Goal: Information Seeking & Learning: Learn about a topic

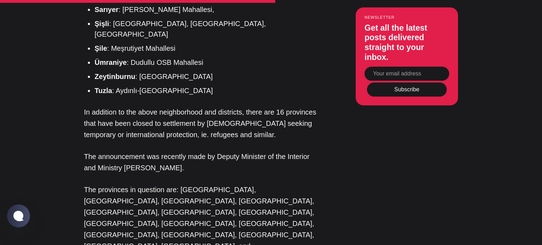
scroll to position [981, 0]
click at [203, 133] on div "As Turkey becomes an ever-attractive country for expats and immigrants, it is e…" at bounding box center [202, 238] width 236 height 1338
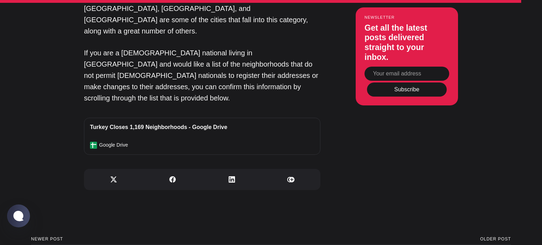
scroll to position [1505, 0]
